Goal: Book appointment/travel/reservation

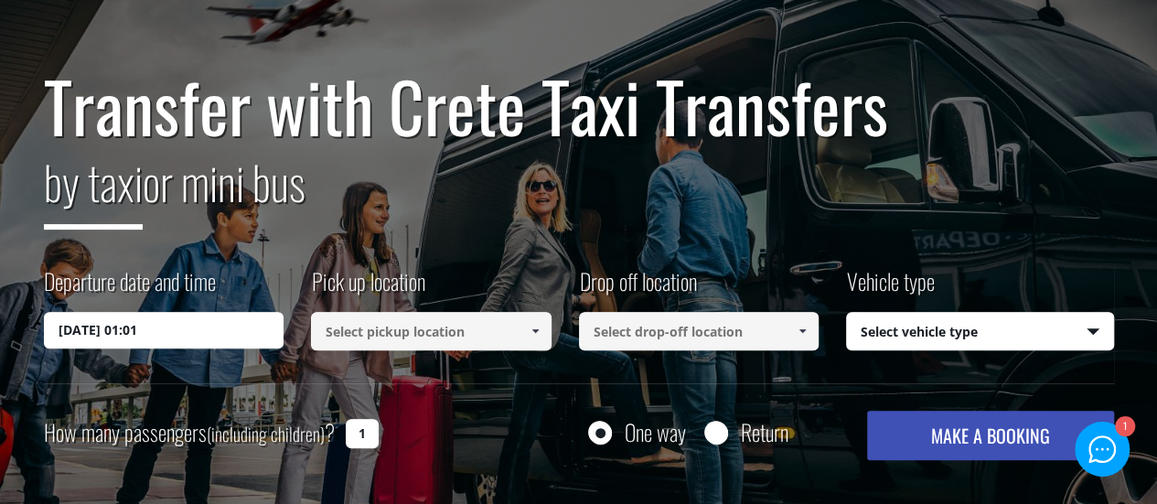
scroll to position [129, 0]
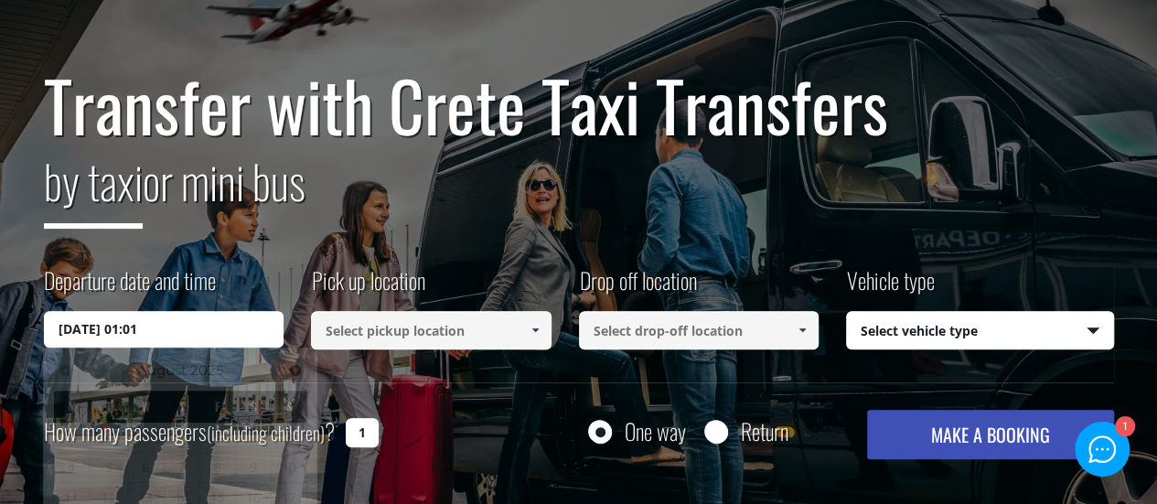
click at [222, 336] on input "[DATE] 01:01" at bounding box center [164, 329] width 240 height 37
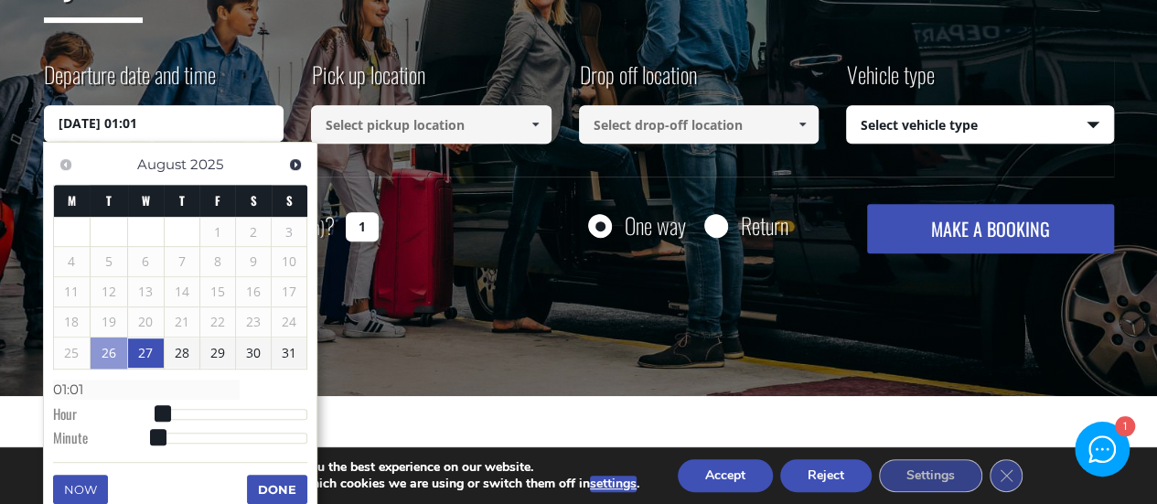
scroll to position [352, 0]
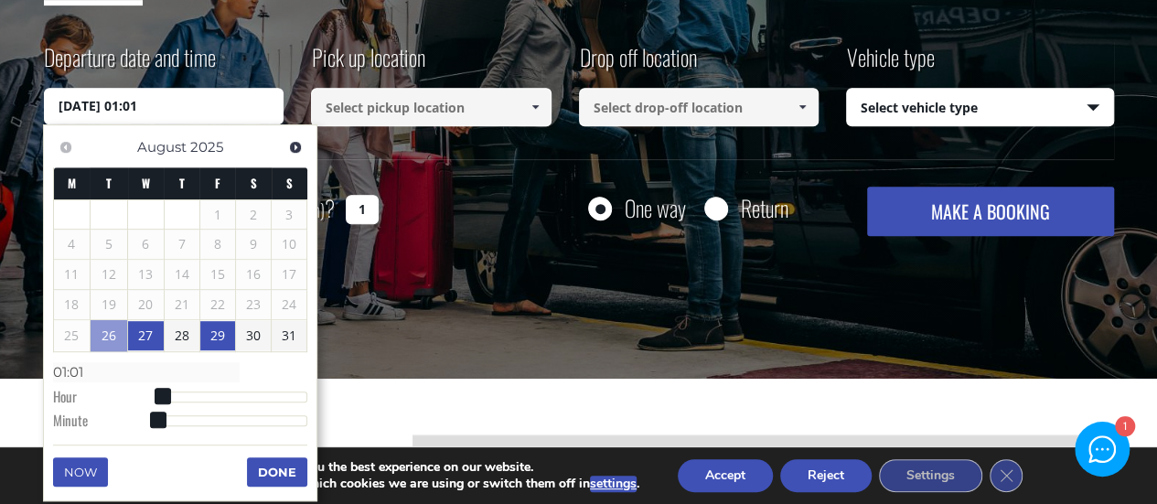
click at [218, 333] on link "29" at bounding box center [217, 335] width 35 height 29
type input "[DATE] 01:00"
type input "01:00"
type input "[DATE] 02:00"
type input "02:00"
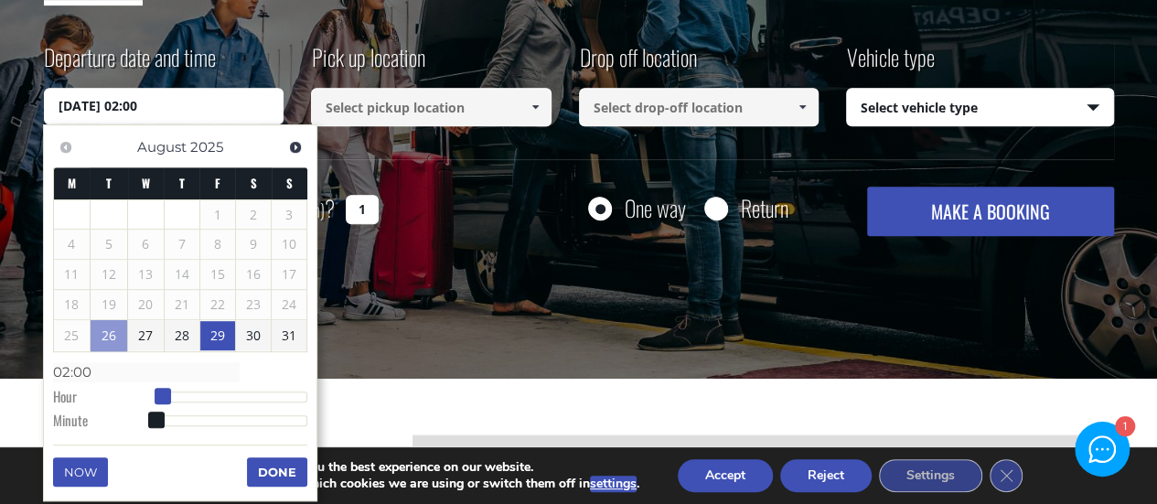
type input "[DATE] 03:00"
type input "03:00"
type input "[DATE] 04:00"
type input "04:00"
type input "[DATE] 05:00"
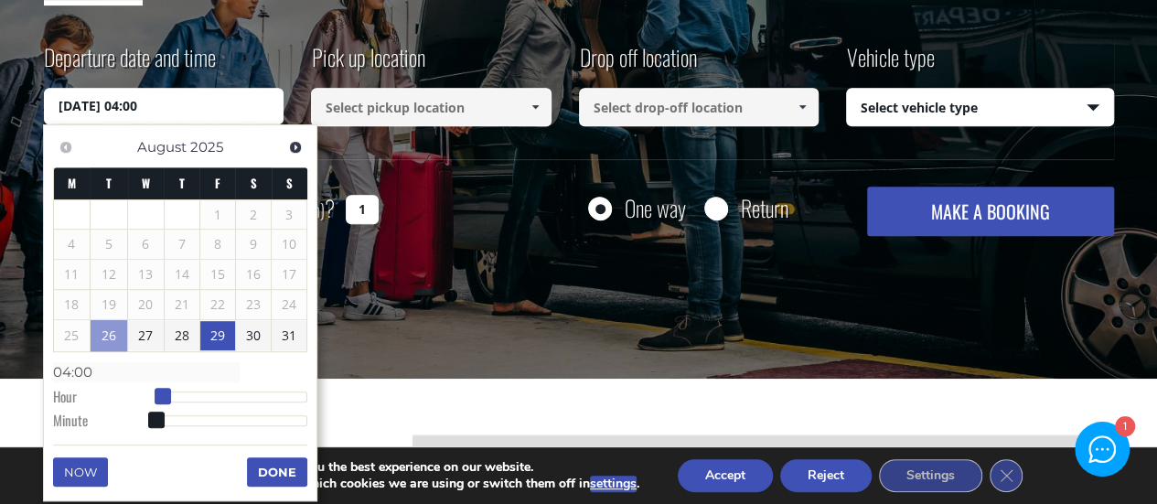
type input "05:00"
type input "[DATE] 06:00"
type input "06:00"
type input "[DATE] 07:00"
type input "07:00"
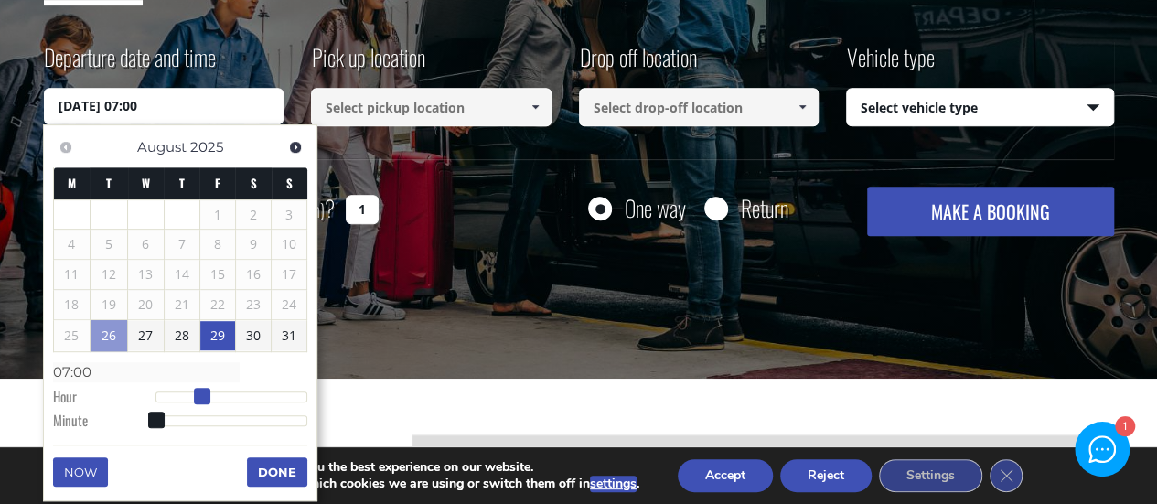
type input "[DATE] 08:00"
type input "08:00"
drag, startPoint x: 159, startPoint y: 392, endPoint x: 210, endPoint y: 390, distance: 51.3
click at [210, 390] on span at bounding box center [208, 396] width 16 height 16
click at [276, 476] on button "Done" at bounding box center [277, 471] width 60 height 29
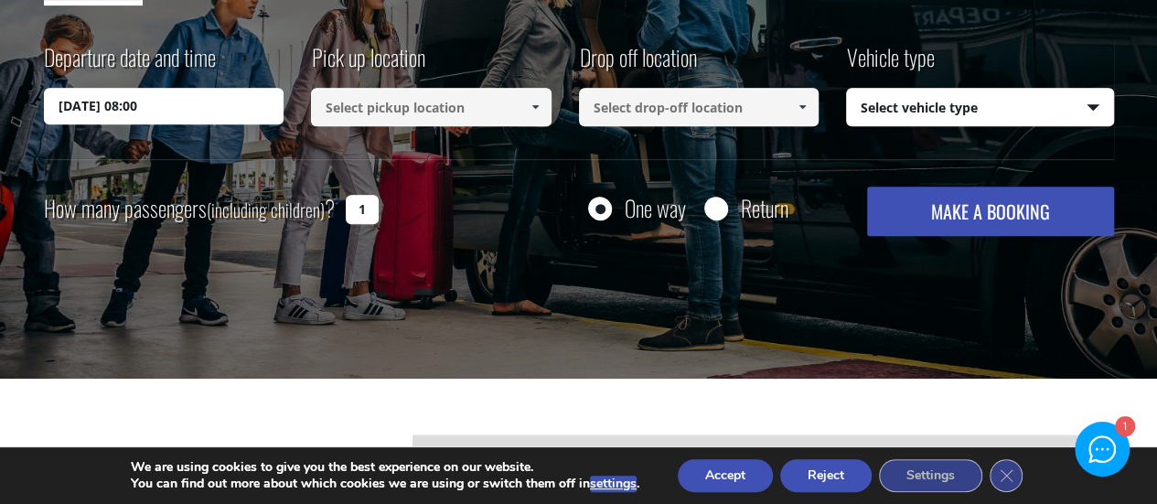
click at [369, 112] on input at bounding box center [431, 107] width 240 height 38
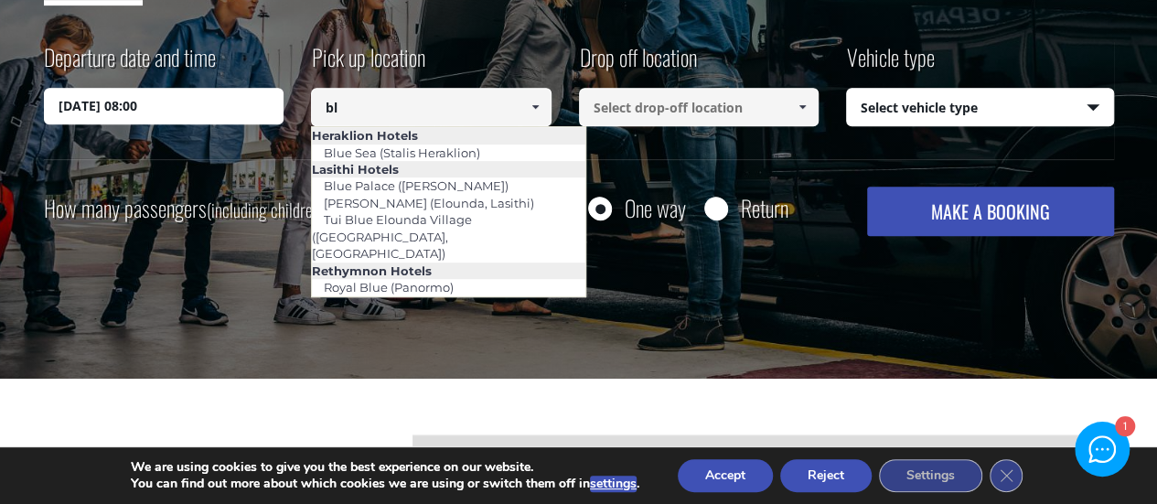
type input "b"
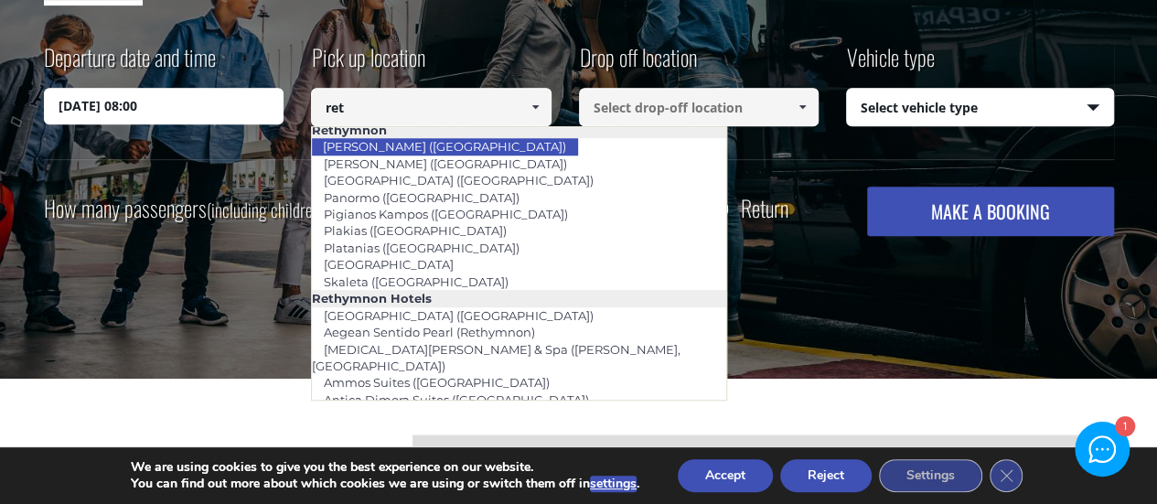
scroll to position [134, 0]
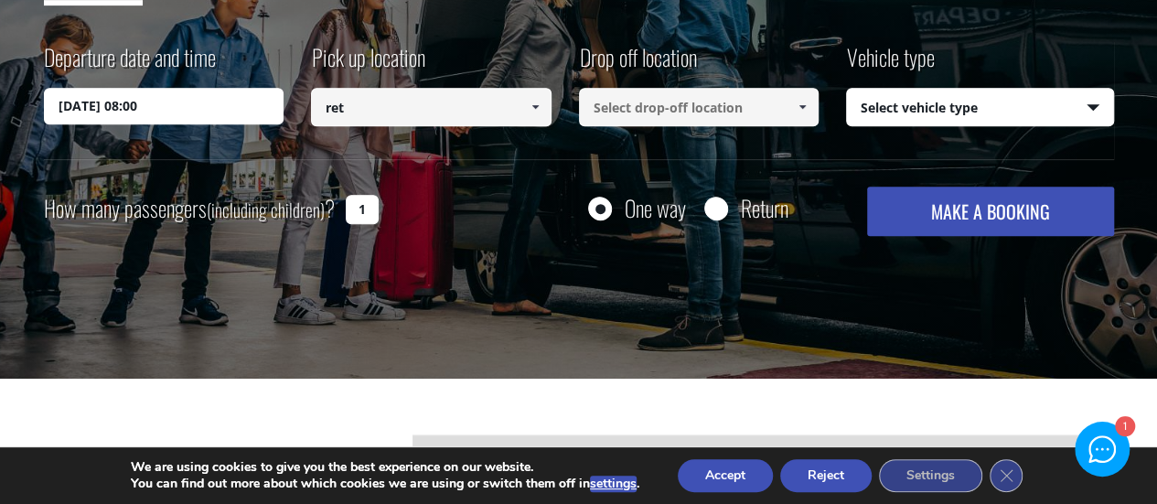
click at [644, 107] on input at bounding box center [699, 107] width 240 height 38
click at [455, 109] on input "ret" at bounding box center [431, 107] width 240 height 38
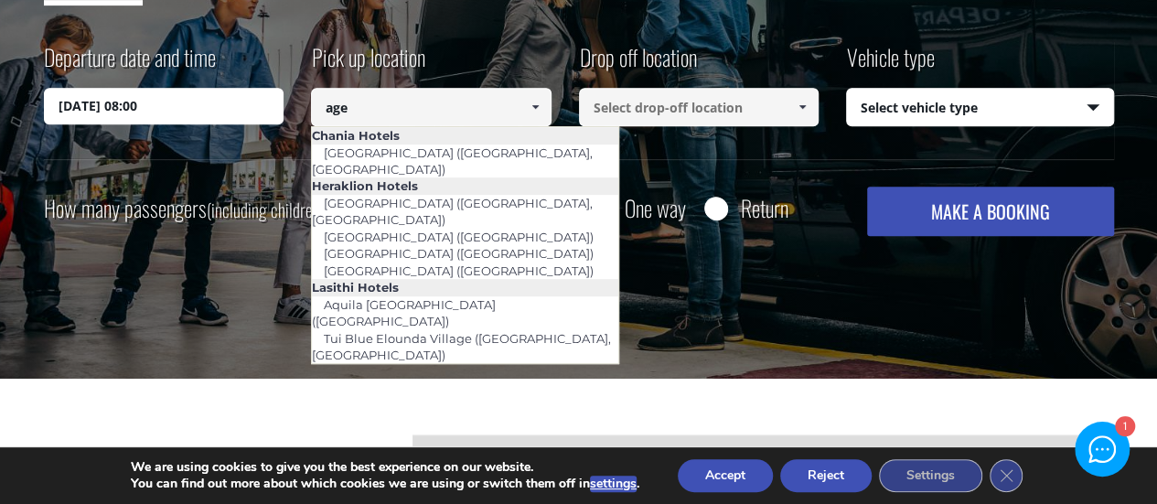
scroll to position [0, 0]
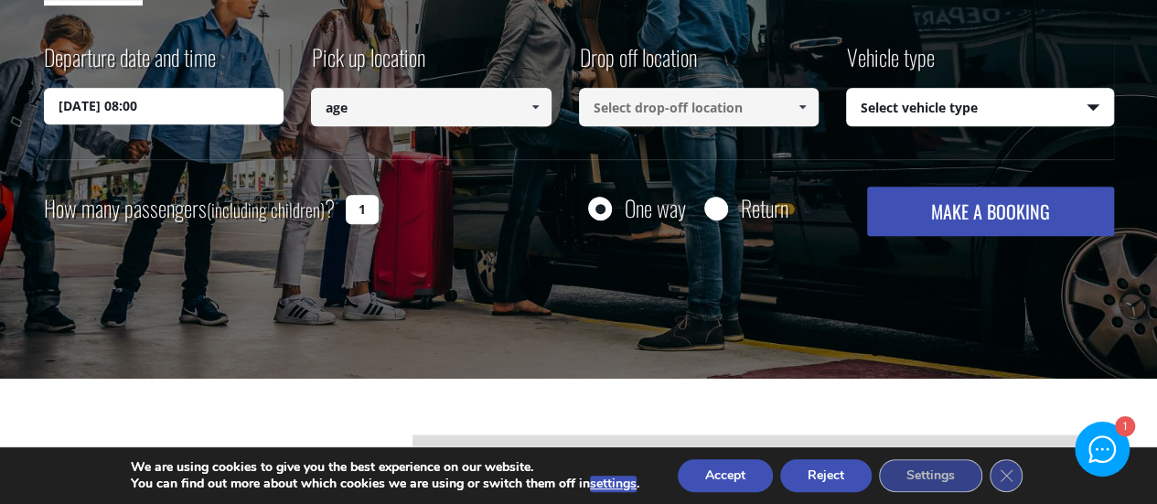
click at [390, 118] on input "age" at bounding box center [431, 107] width 240 height 38
paste input "Aegean Sentido"
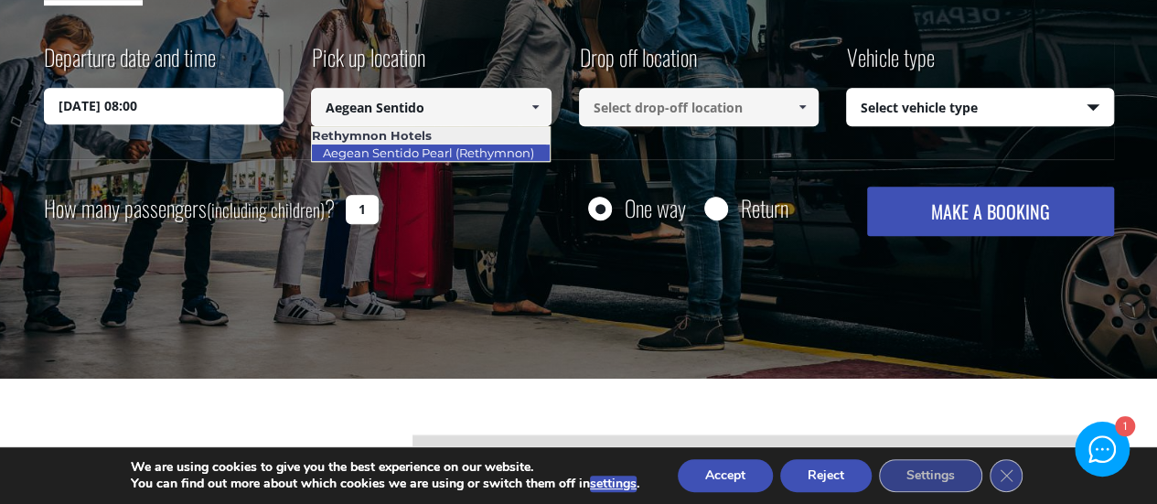
click at [399, 154] on link "Aegean Sentido Pearl (Rethymnon)" at bounding box center [428, 153] width 235 height 26
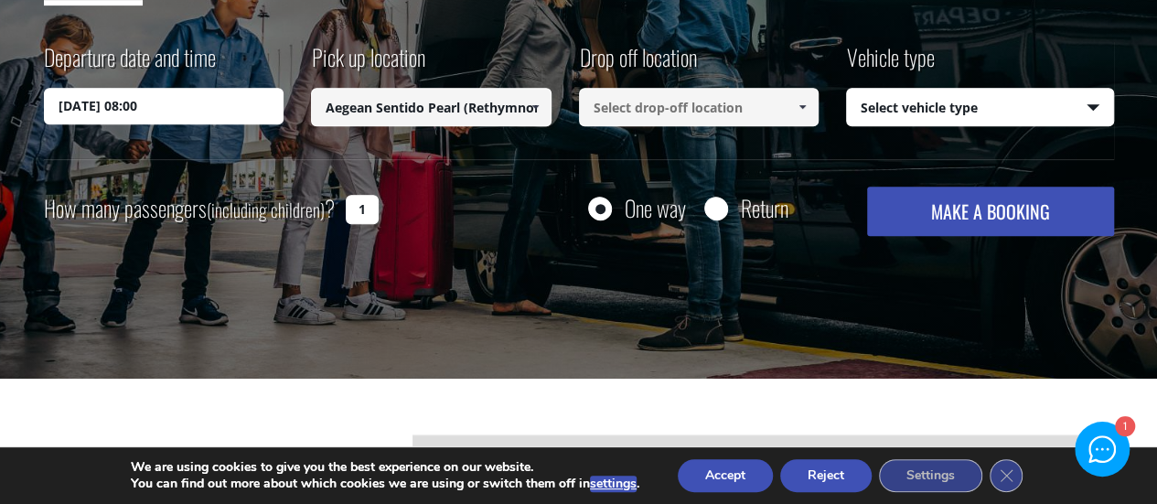
type input "Aegean Sentido Pearl (Rethymnon)"
click at [663, 127] on div "Drop off location Select drop-off location Select drop-off location [GEOGRAPHIC…" at bounding box center [713, 86] width 268 height 90
click at [663, 118] on input at bounding box center [699, 107] width 240 height 38
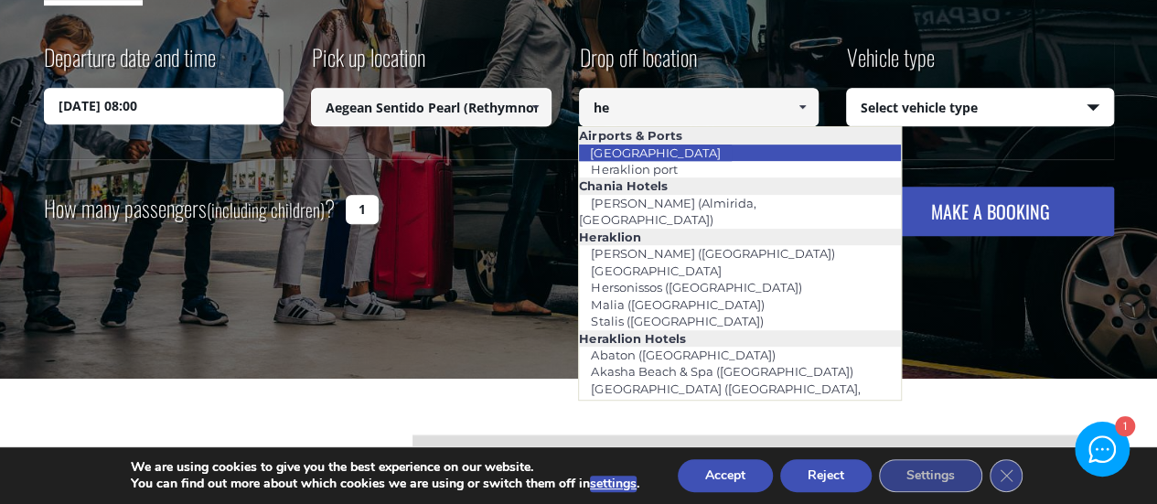
click at [682, 149] on link "[GEOGRAPHIC_DATA]" at bounding box center [655, 153] width 154 height 26
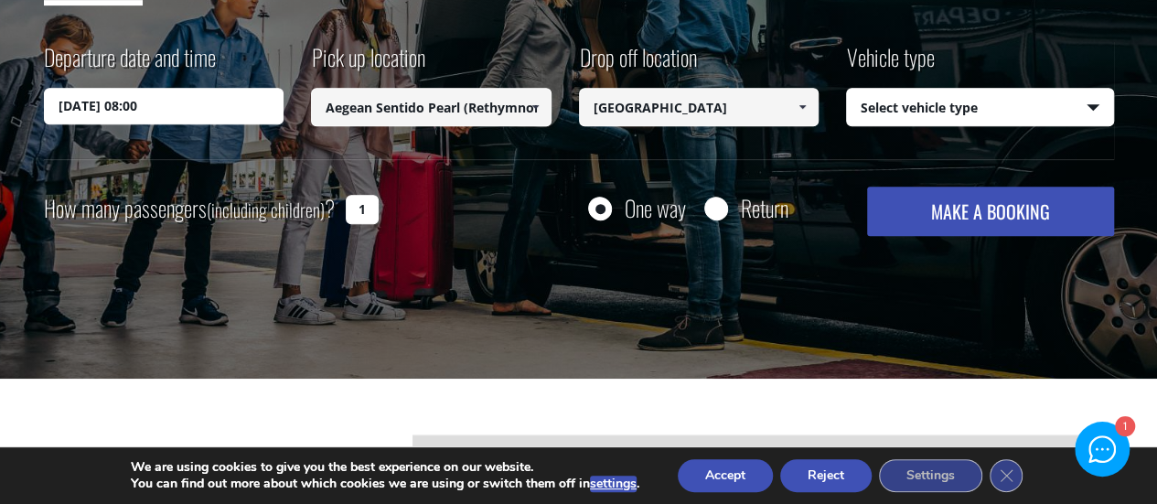
type input "[GEOGRAPHIC_DATA]"
click at [924, 117] on select "Select vehicle type Taxi (4 passengers) Mercedes E Class Mini Van (7 passengers…" at bounding box center [980, 108] width 266 height 38
select select "540"
click at [847, 89] on select "Select vehicle type Taxi (4 passengers) Mercedes E Class Mini Van (7 passengers…" at bounding box center [980, 108] width 266 height 38
click at [357, 200] on input "1" at bounding box center [362, 209] width 33 height 29
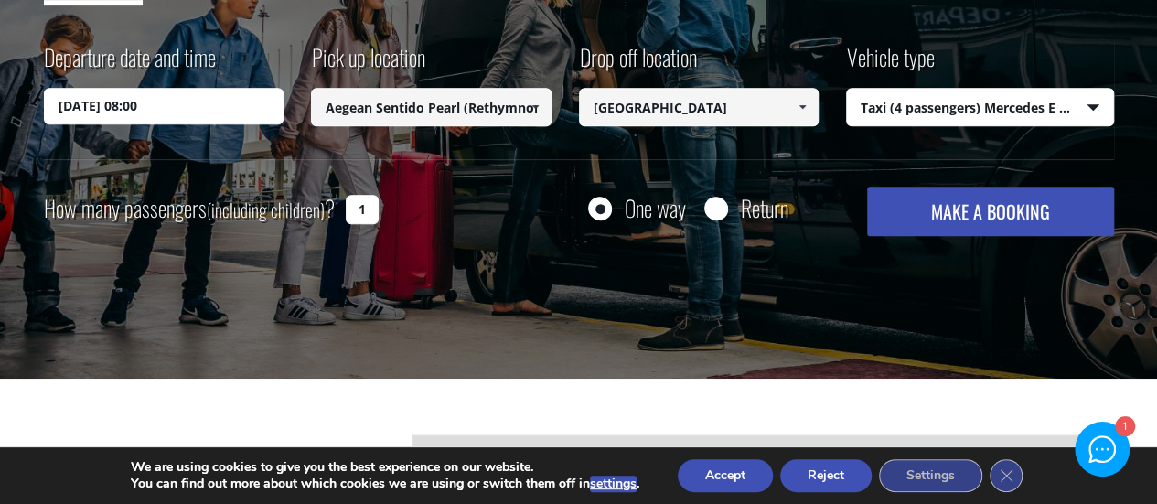
click at [357, 200] on input "1" at bounding box center [362, 209] width 33 height 29
type input "2"
click at [891, 194] on button "MAKE A BOOKING" at bounding box center [990, 211] width 246 height 49
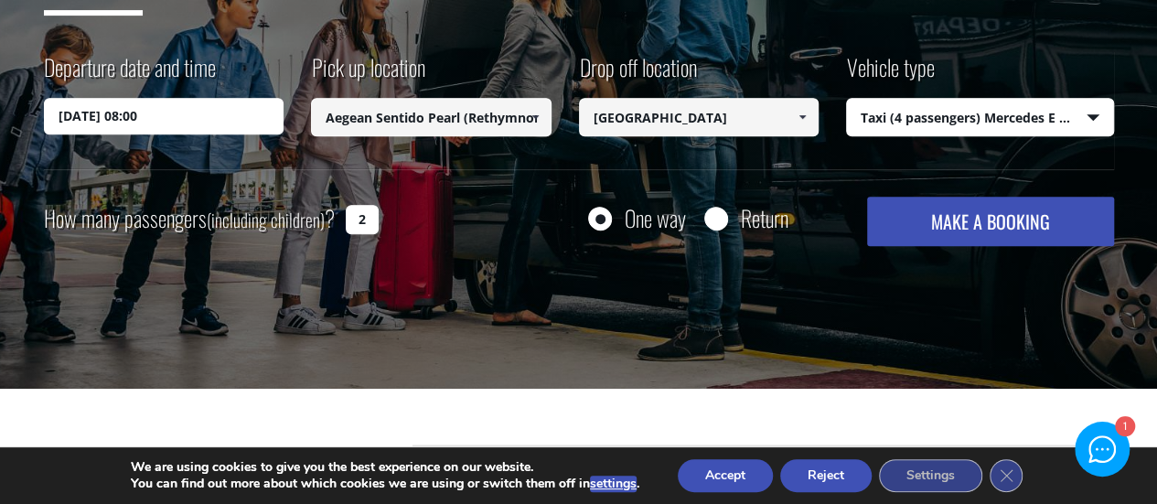
scroll to position [343, 0]
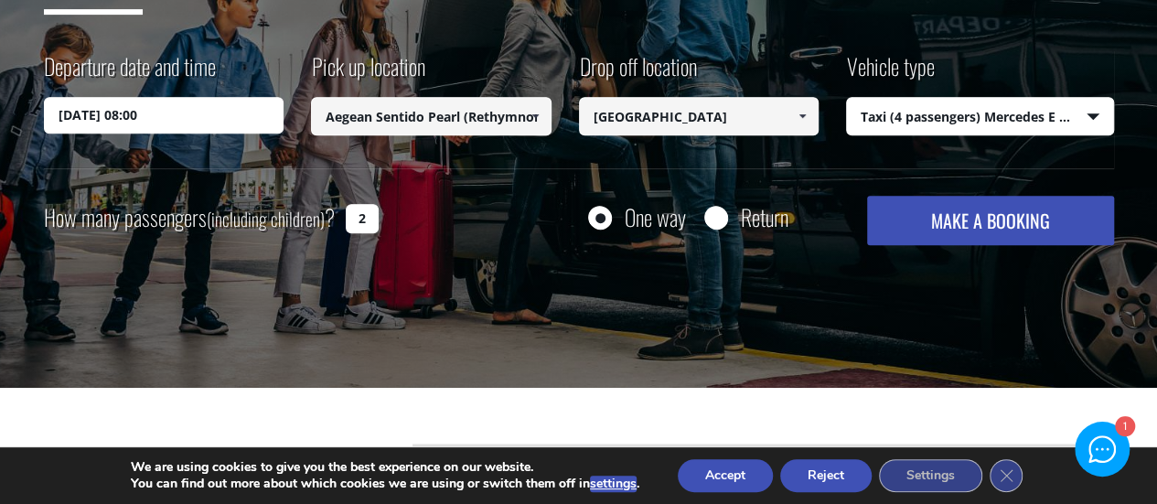
click at [451, 125] on input "Aegean Sentido Pearl (Rethymnon)" at bounding box center [431, 116] width 240 height 38
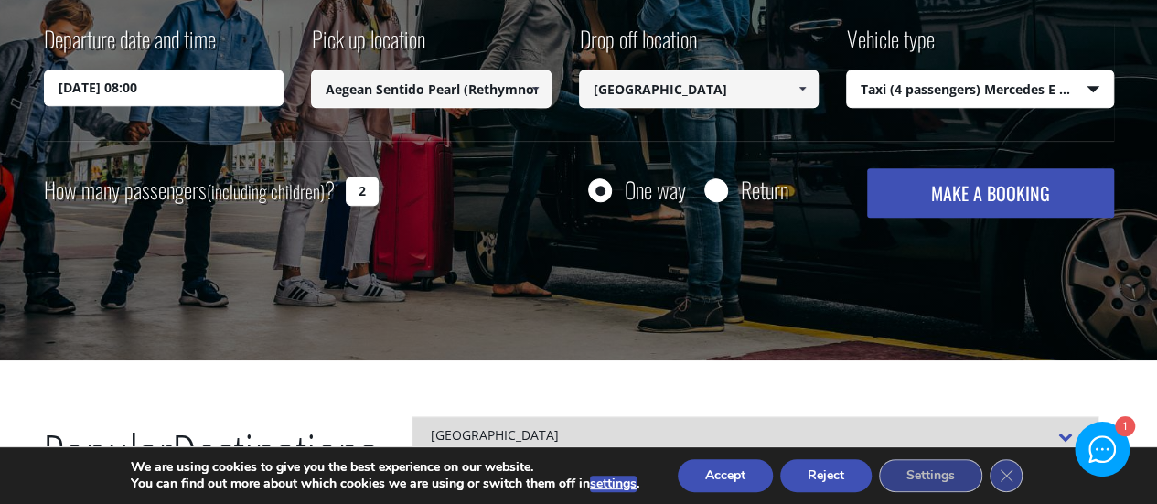
scroll to position [366, 0]
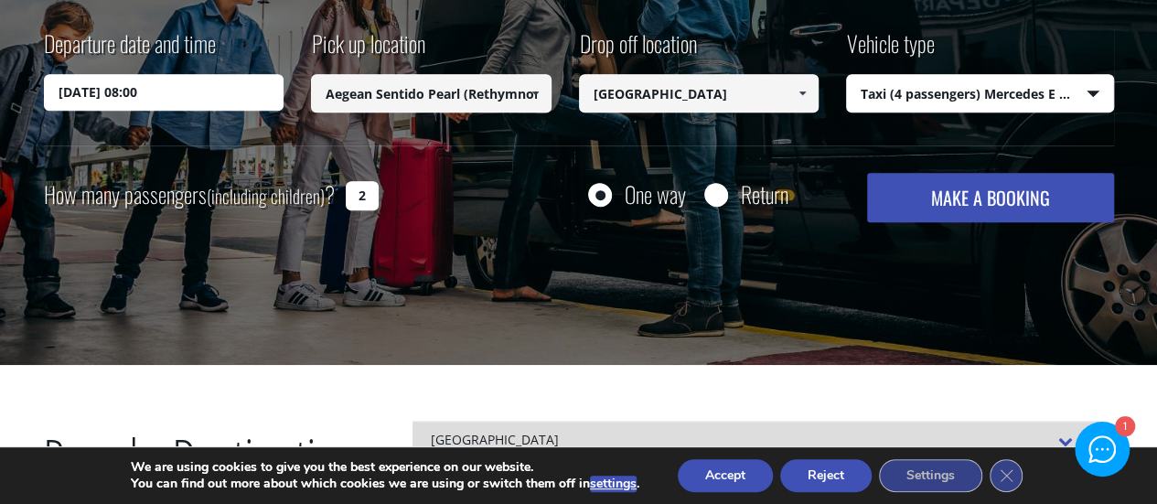
click at [640, 99] on input "[GEOGRAPHIC_DATA]" at bounding box center [699, 93] width 240 height 38
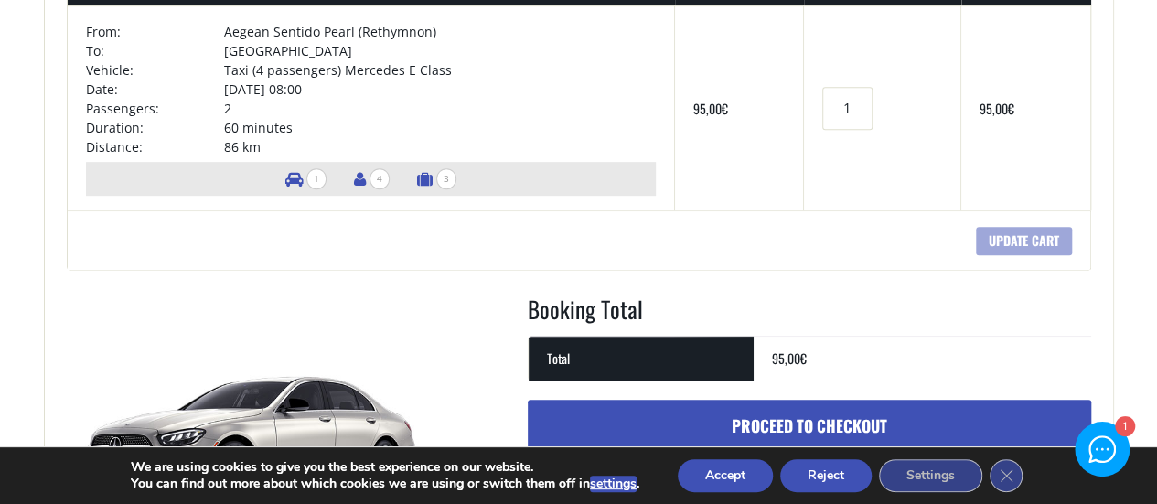
scroll to position [396, 0]
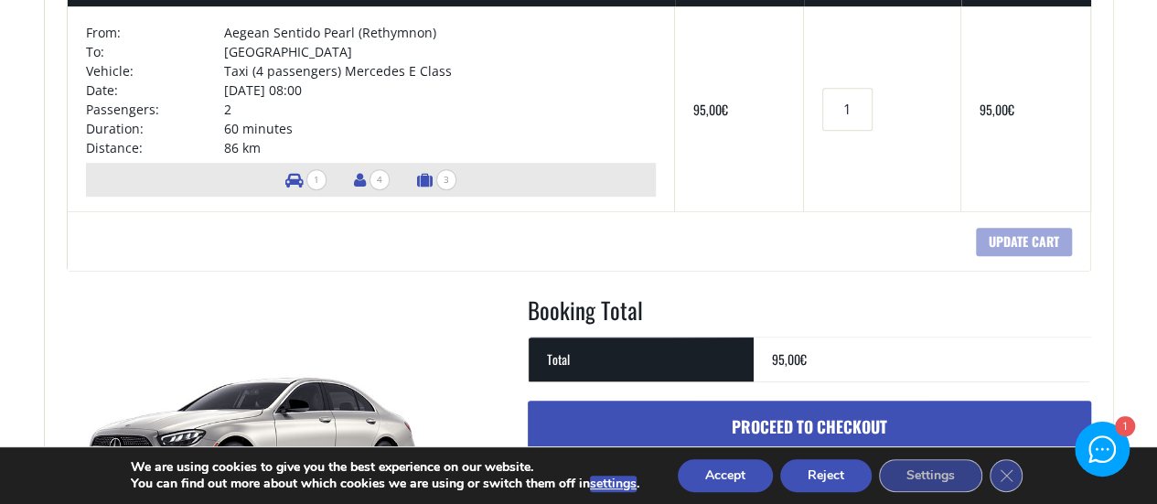
click at [0, 187] on main "Cart Home Cart + Would you like to add a return trip, for a total of 85 € ? Add…" at bounding box center [578, 209] width 1157 height 1064
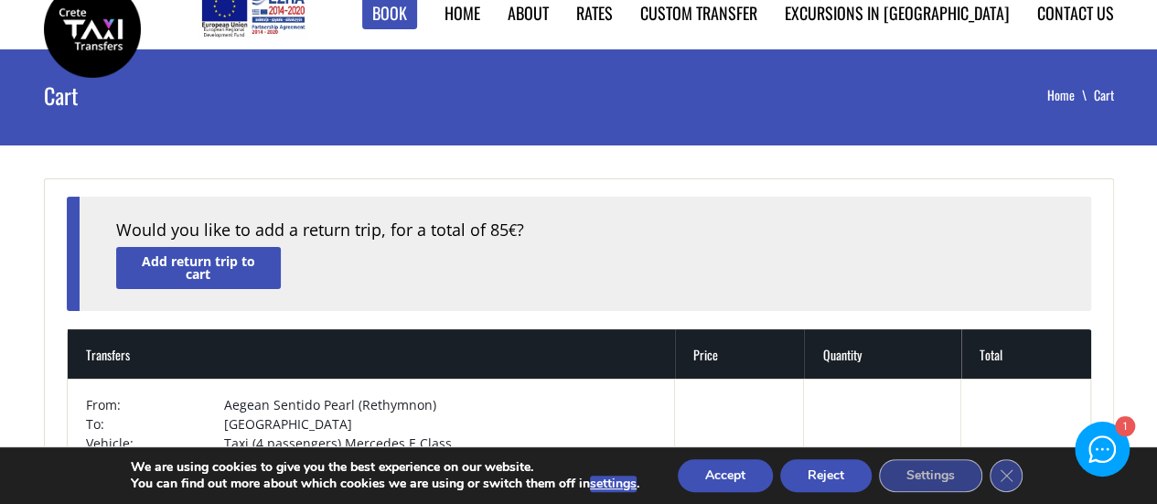
scroll to position [0, 0]
